Goal: Information Seeking & Learning: Learn about a topic

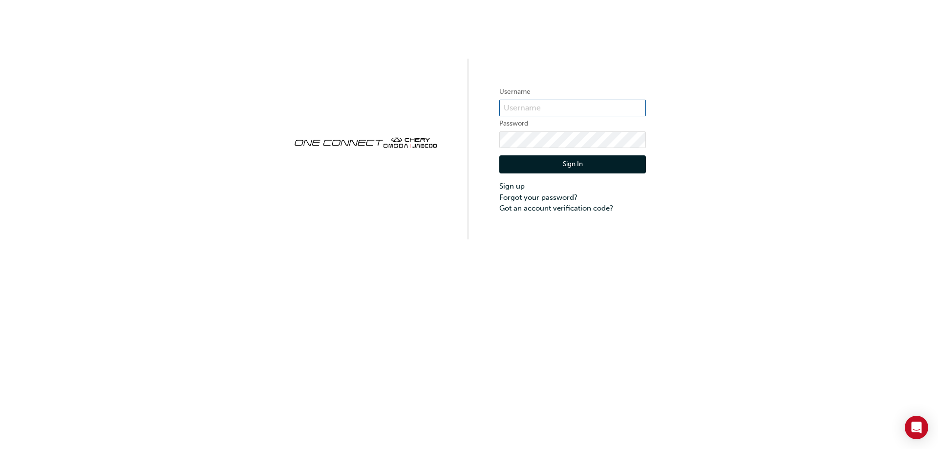
type input "ONE00014"
click at [549, 164] on button "Sign In" at bounding box center [572, 164] width 147 height 19
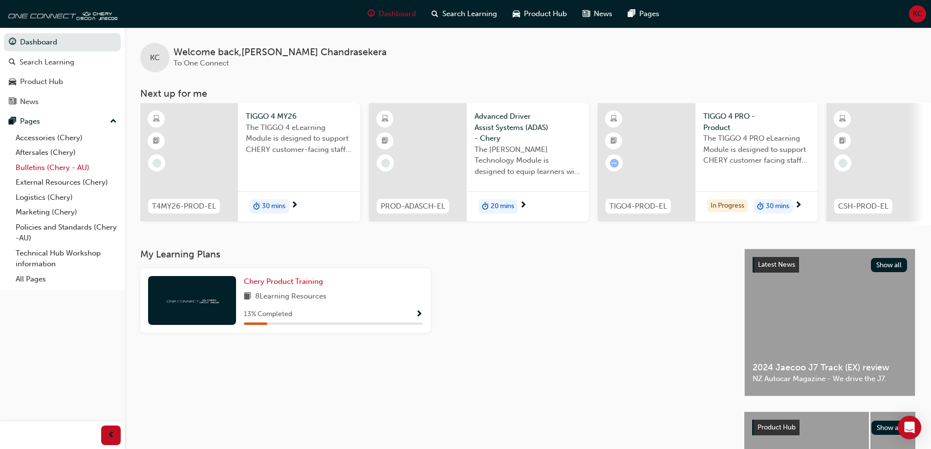
click at [43, 167] on link "Bulletins (Chery - AU)" at bounding box center [66, 167] width 109 height 15
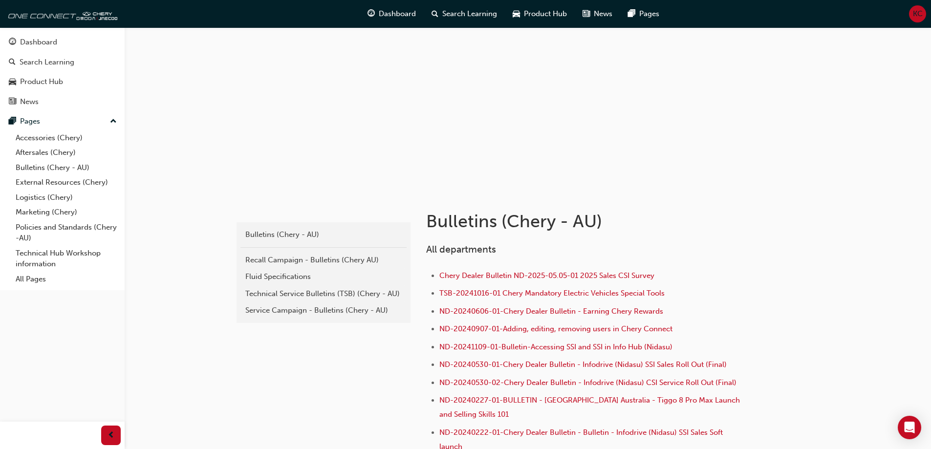
scroll to position [49, 0]
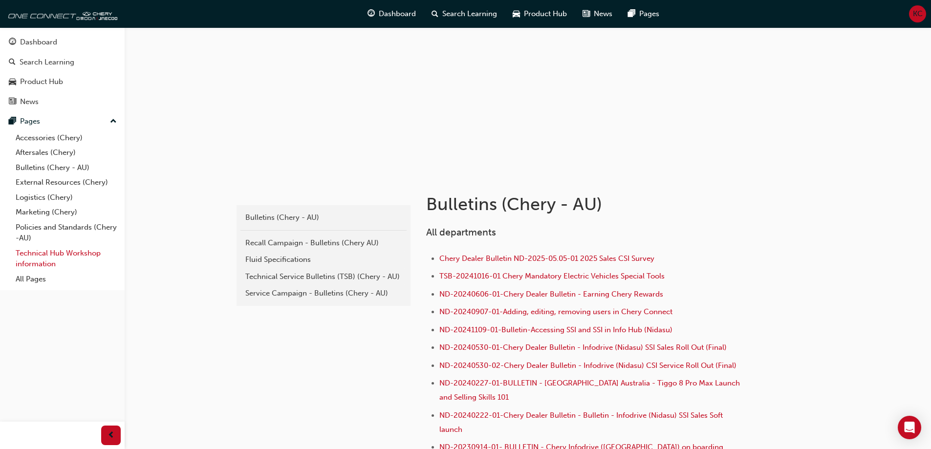
click at [41, 253] on link "Technical Hub Workshop information" at bounding box center [66, 259] width 109 height 26
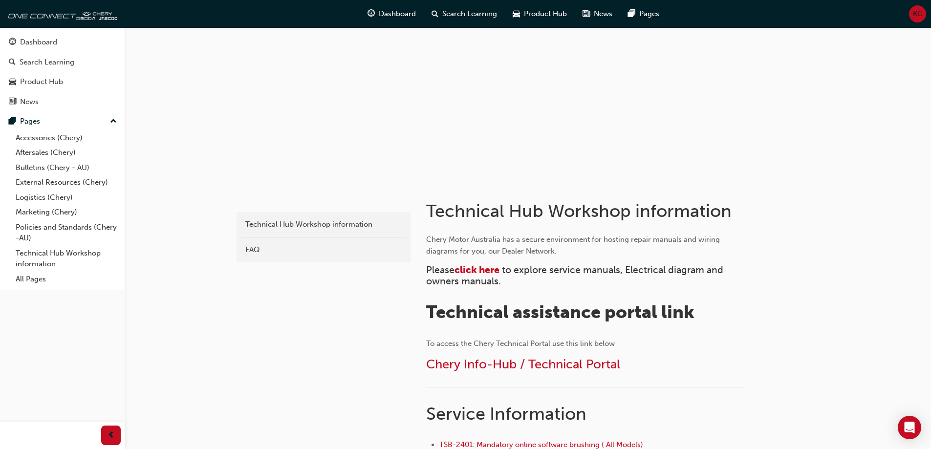
scroll to position [147, 0]
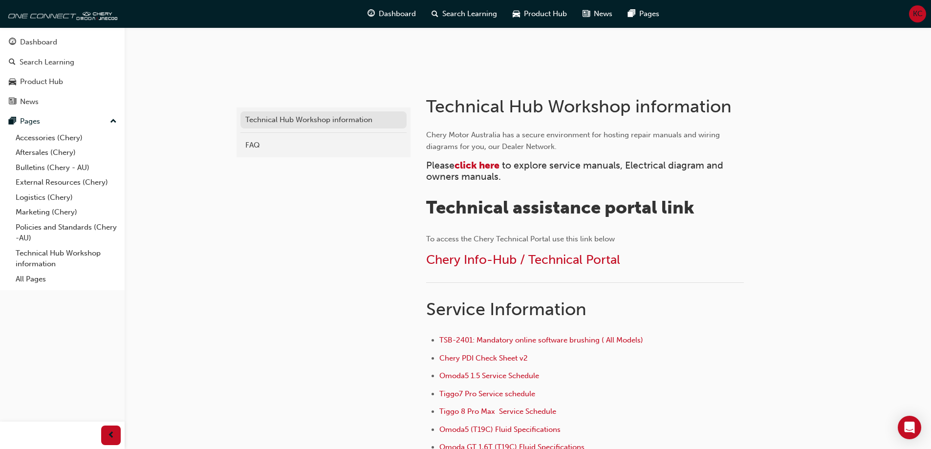
click at [277, 117] on div "Technical Hub Workshop information" at bounding box center [323, 119] width 156 height 11
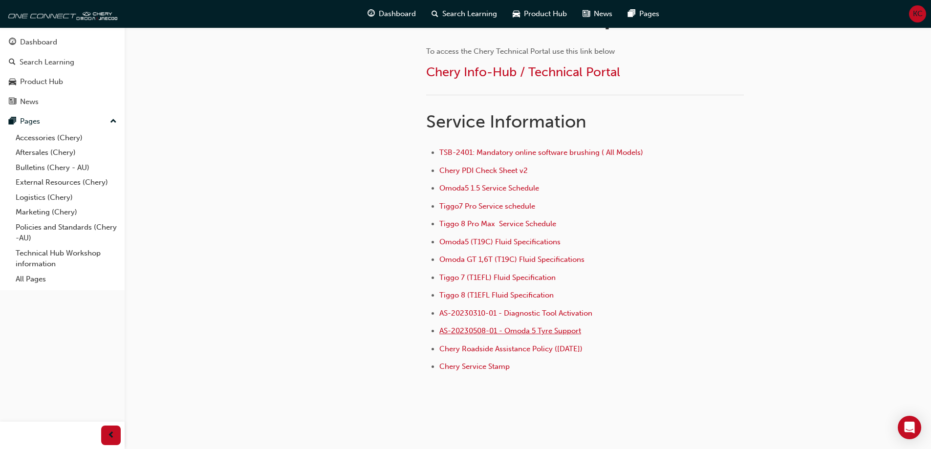
scroll to position [342, 0]
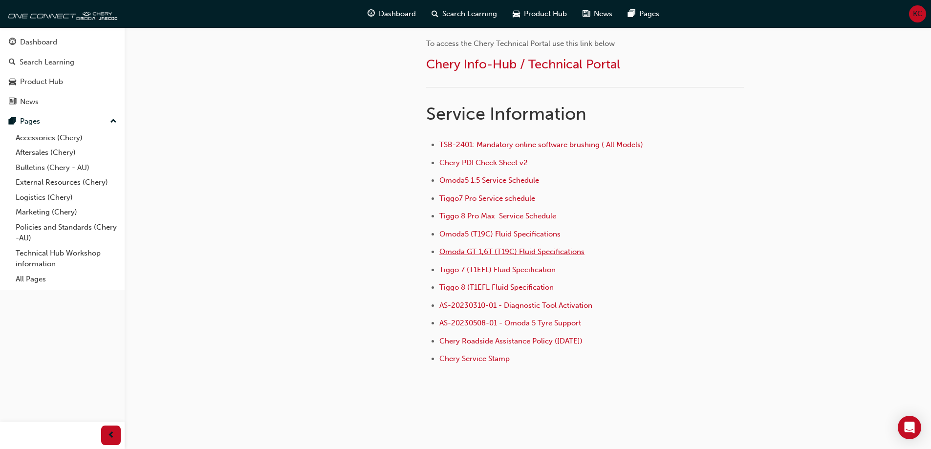
click at [493, 254] on span "Omoda GT 1,6T (T19C) Fluid Specifications" at bounding box center [511, 251] width 145 height 9
